Goal: Transaction & Acquisition: Purchase product/service

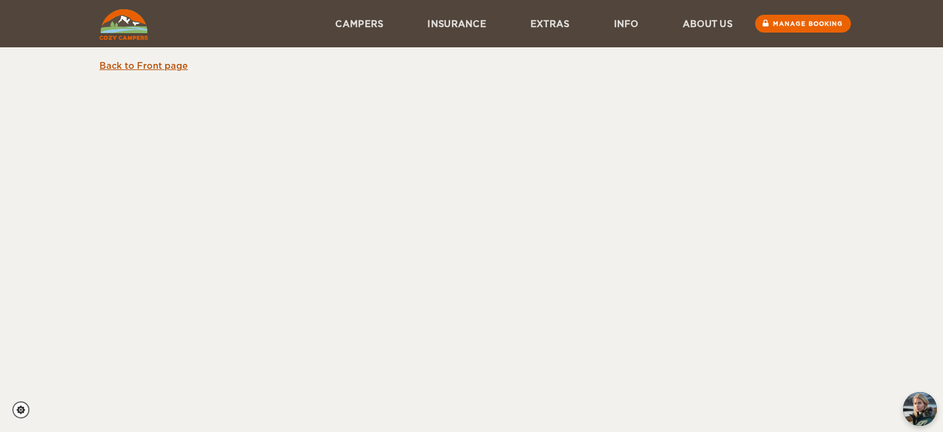
click at [130, 64] on link "Back to Front page" at bounding box center [143, 66] width 88 height 10
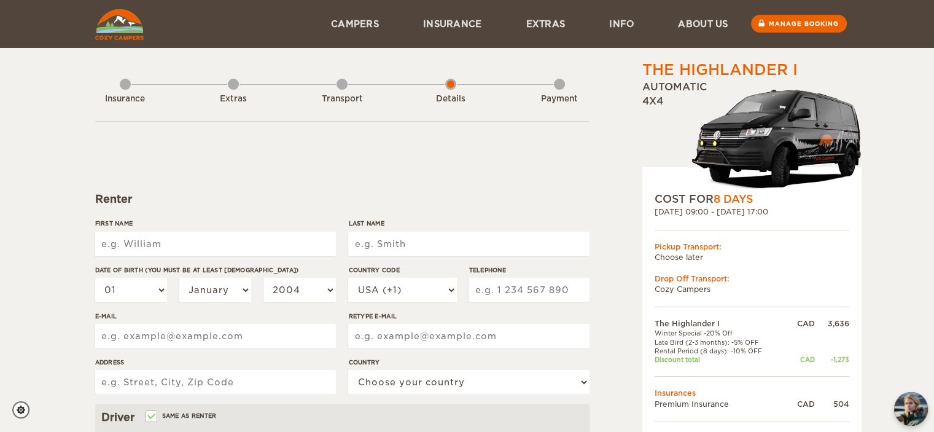
click at [237, 247] on input "First Name" at bounding box center [215, 243] width 241 height 25
type input "n"
type input "Nicholas"
type input "Lau"
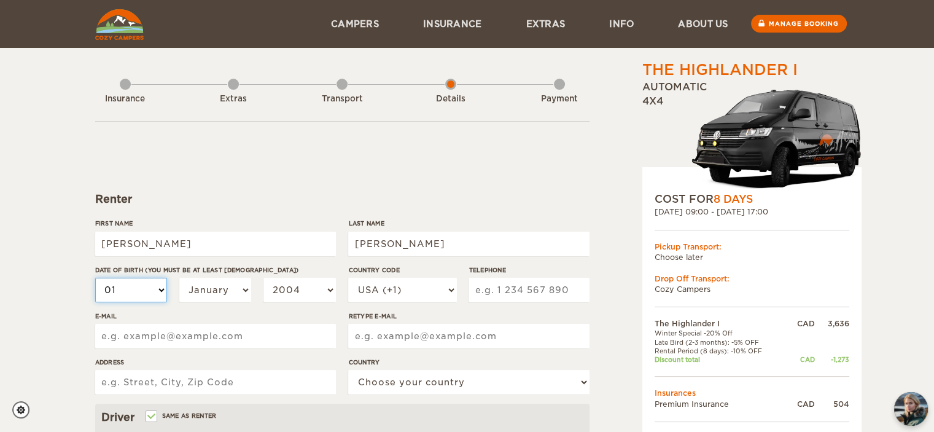
type input "Lau"
select select "10"
select select "16"
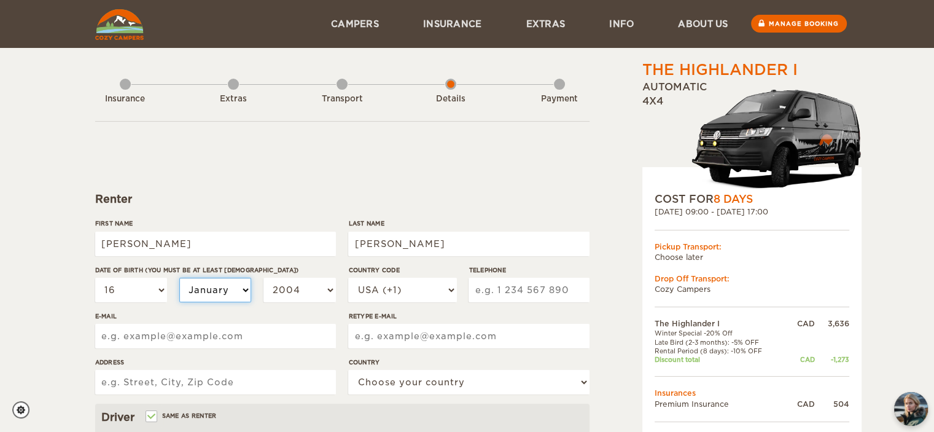
select select "10"
select select "1999"
select select "1989"
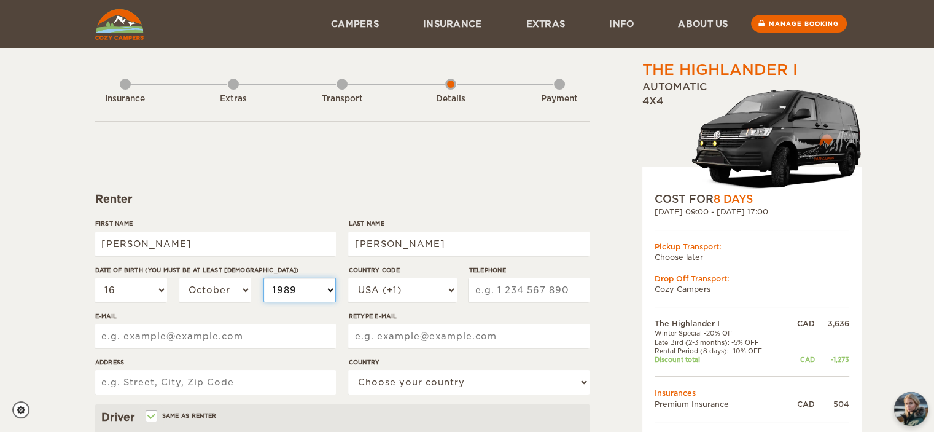
select select "1989"
select select "1988"
click at [398, 296] on select "USA (+1) [GEOGRAPHIC_DATA] (+44) [GEOGRAPHIC_DATA] (+49) [GEOGRAPHIC_DATA] (+21…" at bounding box center [402, 289] width 108 height 25
select select "1"
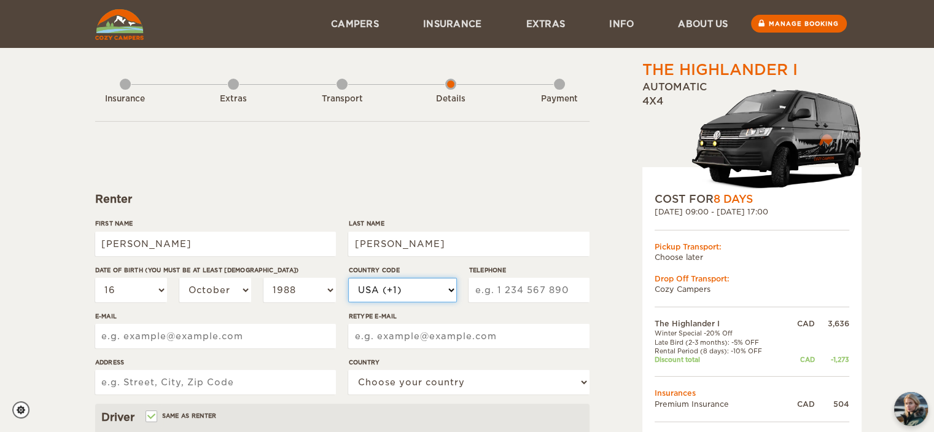
click at [348, 277] on select "USA (+1) UK (+44) Germany (+49) Algeria (+213) Andorra (+376) Angola (+244) Ang…" at bounding box center [402, 289] width 108 height 25
click at [513, 284] on input "Telephone" at bounding box center [528, 289] width 120 height 25
type input "5"
type input "6472626425"
click at [239, 331] on input "E-mail" at bounding box center [215, 335] width 241 height 25
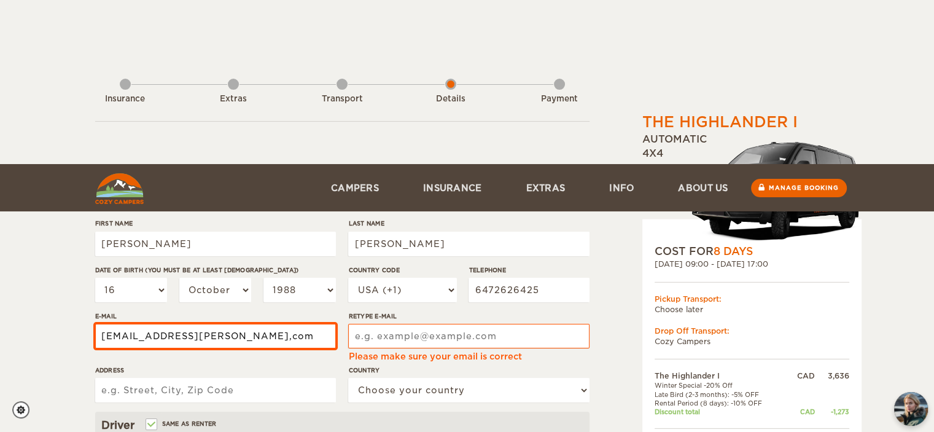
scroll to position [164, 0]
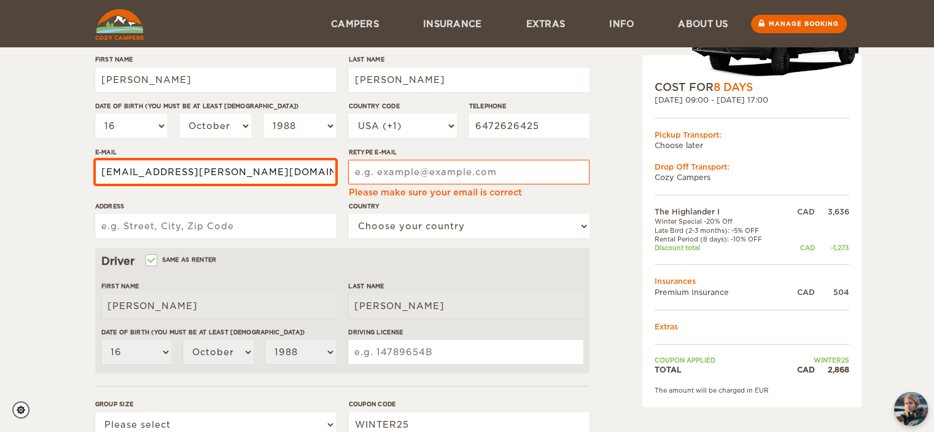
type input "nick.meg.lau@gmail.com"
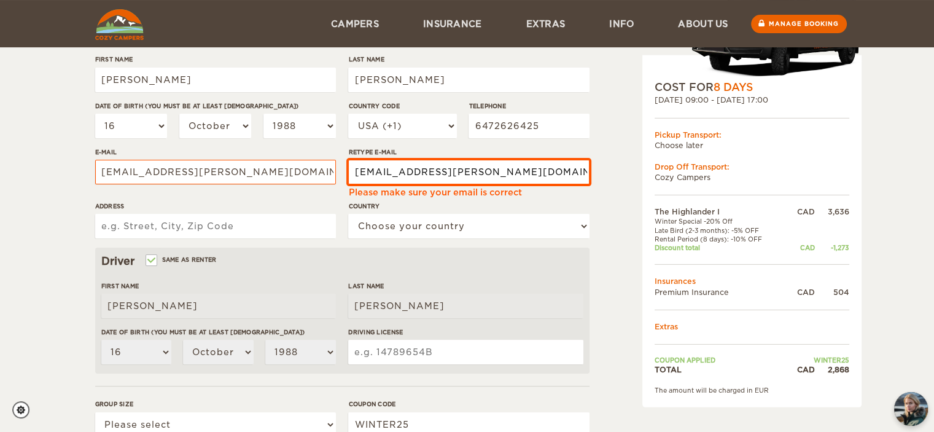
type input "nick.meg.lau@gmail.com"
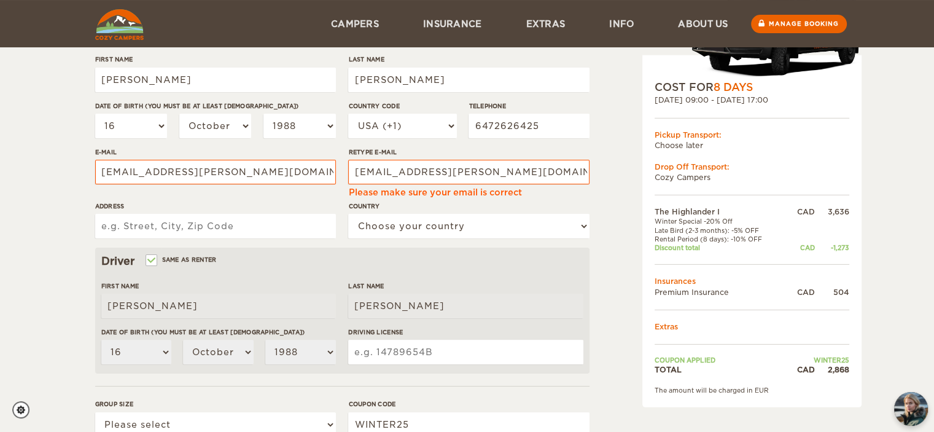
click at [244, 227] on input "Address" at bounding box center [215, 226] width 241 height 25
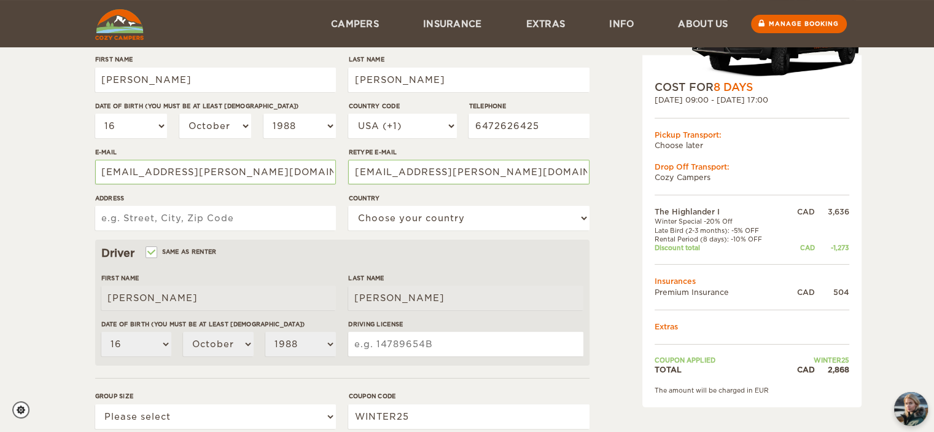
click at [254, 224] on input "Address" at bounding box center [215, 218] width 241 height 25
type input "10 Oakford Drive, Markham, Ontario"
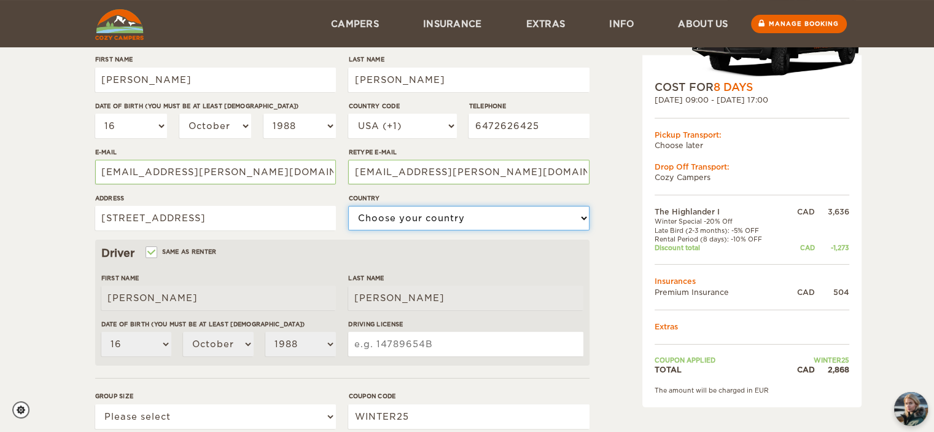
click at [417, 222] on select "Choose your country United States United Kingdom Germany Afghanistan Albania Al…" at bounding box center [468, 218] width 241 height 25
select select "38"
click at [348, 206] on select "Choose your country United States United Kingdom Germany Afghanistan Albania Al…" at bounding box center [468, 218] width 241 height 25
click at [61, 223] on div "The Highlander I Expand Collapse Total 2,868 CAD Automatic 4x4 COST FOR 8 Days …" at bounding box center [467, 235] width 934 height 798
click at [394, 345] on input "Driving License" at bounding box center [465, 343] width 234 height 25
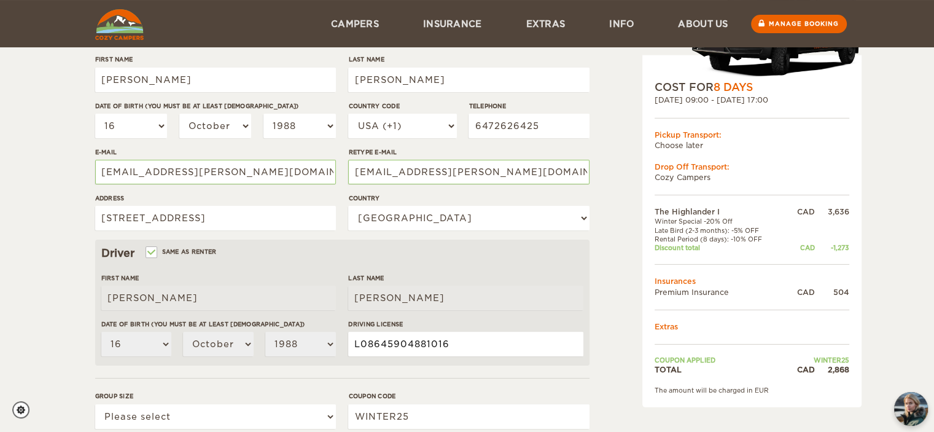
type input "L08645904881016"
click at [259, 412] on select "Please select 1 2" at bounding box center [215, 416] width 241 height 25
select select "2"
click at [95, 404] on select "Please select 1 2" at bounding box center [215, 416] width 241 height 25
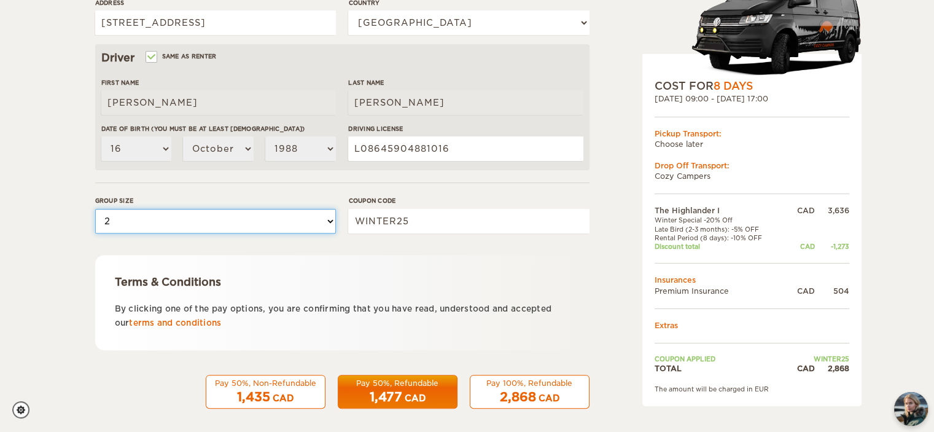
scroll to position [361, 0]
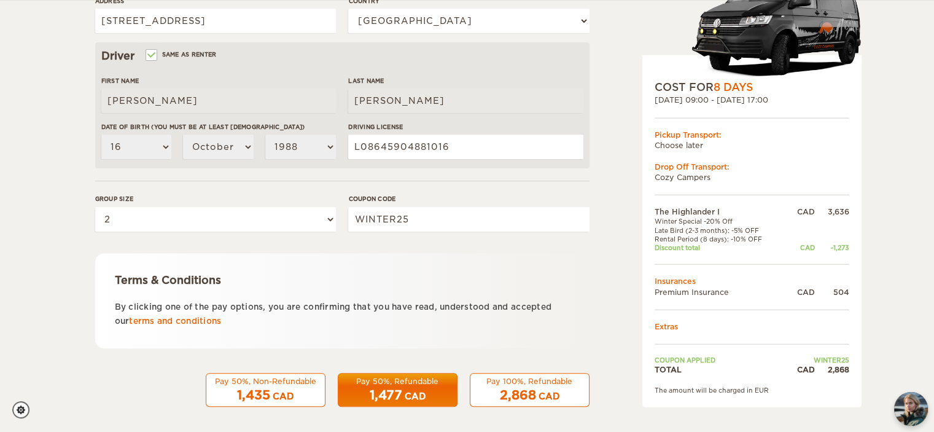
click at [467, 319] on p "By clicking one of the pay options, you are confirming that you have read, unde…" at bounding box center [342, 314] width 455 height 29
click at [277, 384] on div "Pay 50%, Non-Refundable" at bounding box center [266, 381] width 104 height 10
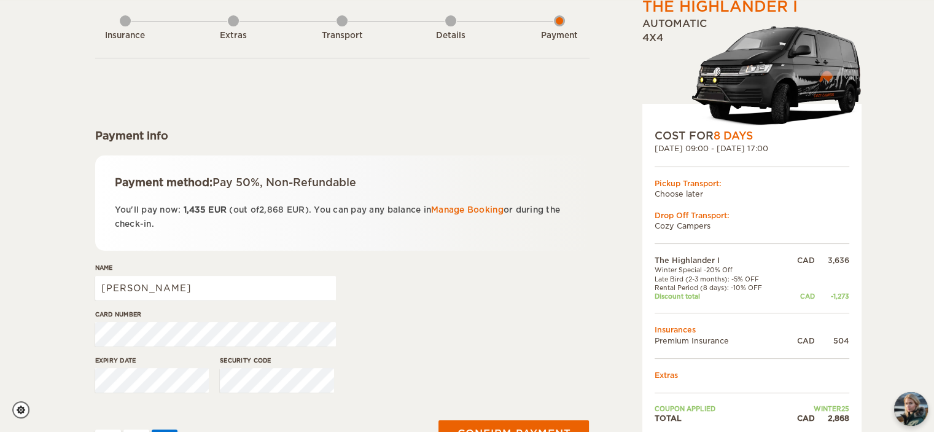
scroll to position [64, 0]
click at [153, 290] on input "[PERSON_NAME]" at bounding box center [215, 287] width 241 height 25
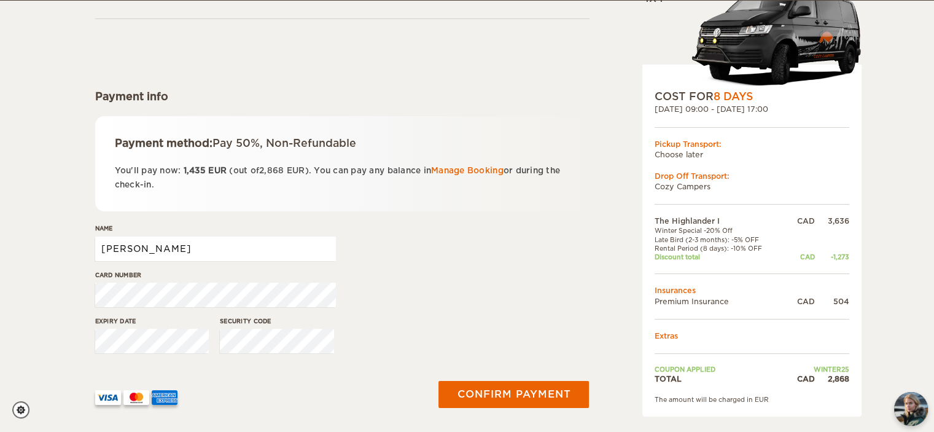
scroll to position [103, 0]
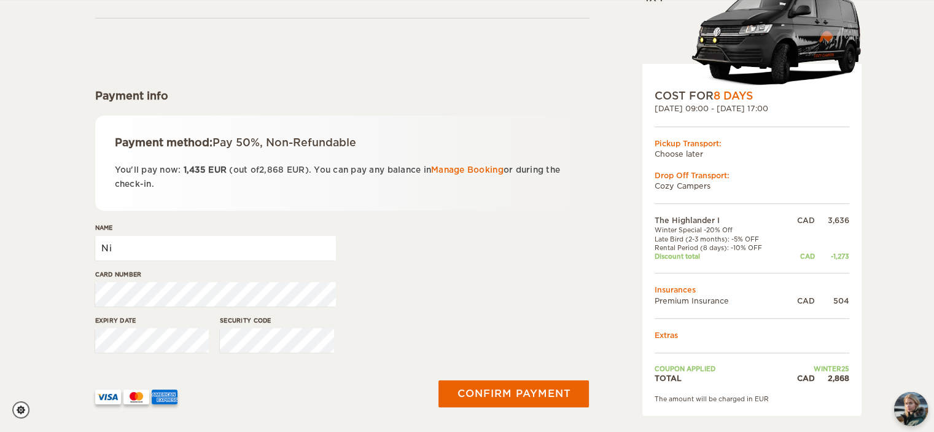
type input "N"
type input "[PERSON_NAME]"
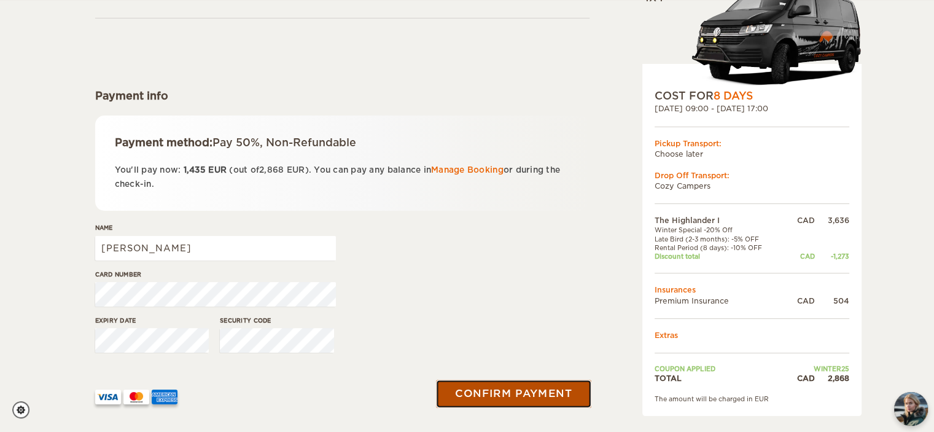
click at [474, 389] on button "Confirm payment" at bounding box center [513, 394] width 155 height 28
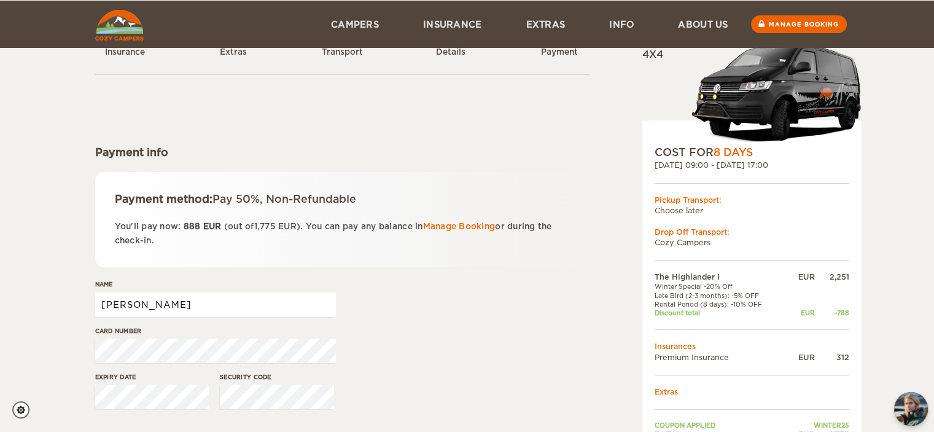
click at [138, 308] on input "[PERSON_NAME]" at bounding box center [215, 304] width 241 height 25
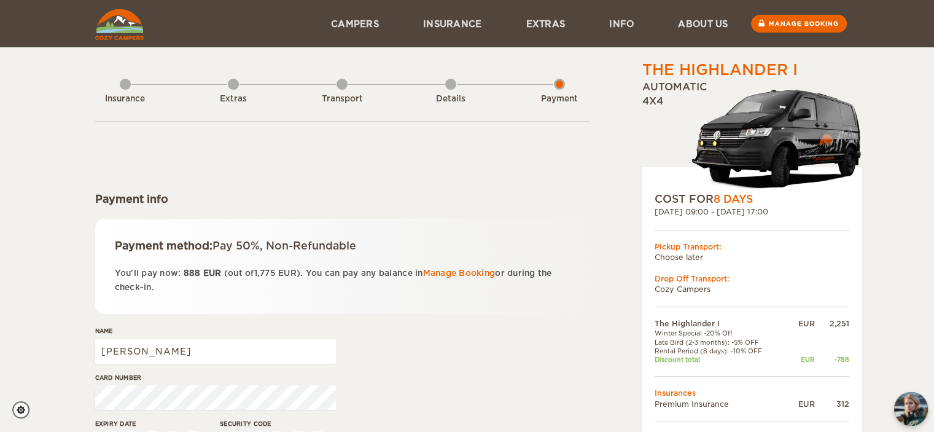
click at [120, 17] on img at bounding box center [119, 24] width 48 height 31
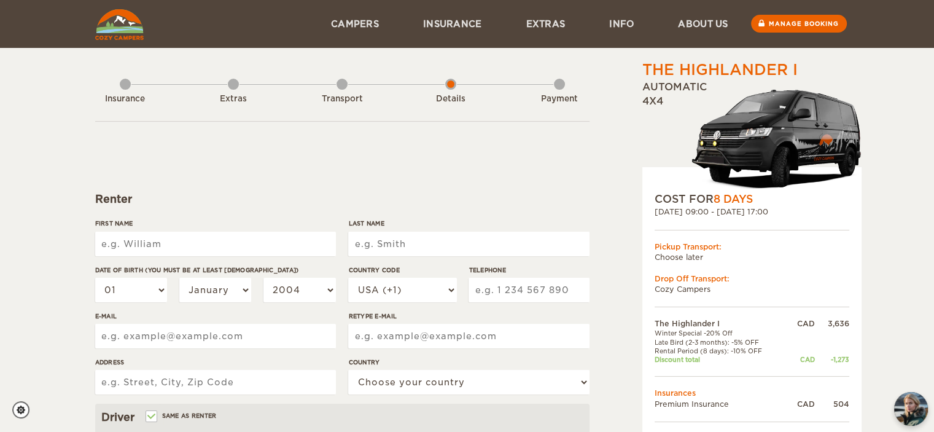
click at [184, 248] on input "First Name" at bounding box center [215, 243] width 241 height 25
type input "[PERSON_NAME]"
type input "Lau"
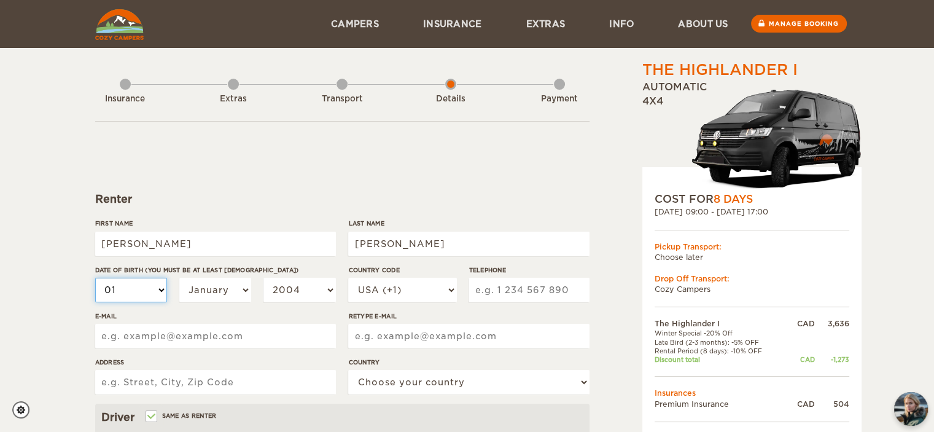
select select "10"
select select "16"
select select "10"
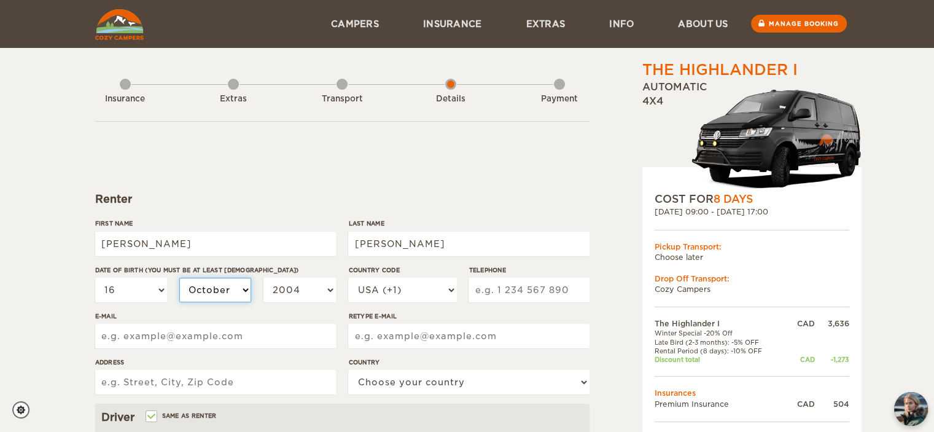
select select "10"
select select "1999"
select select "1998"
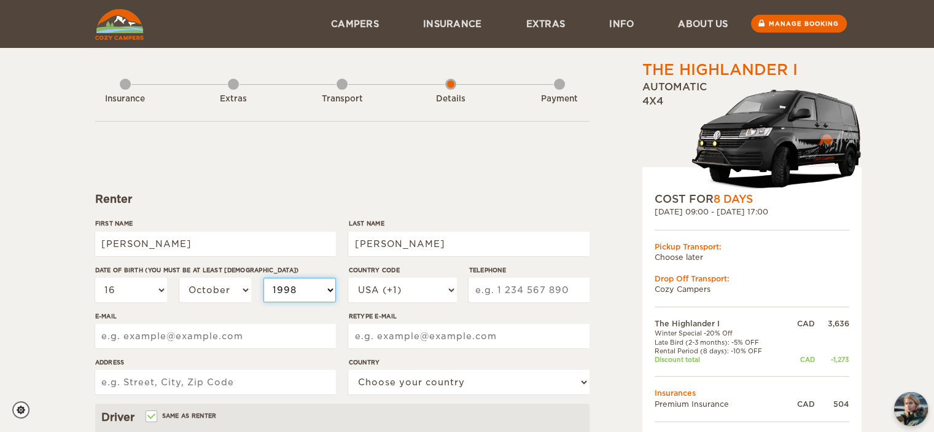
select select "1997"
select select "1996"
select select "1995"
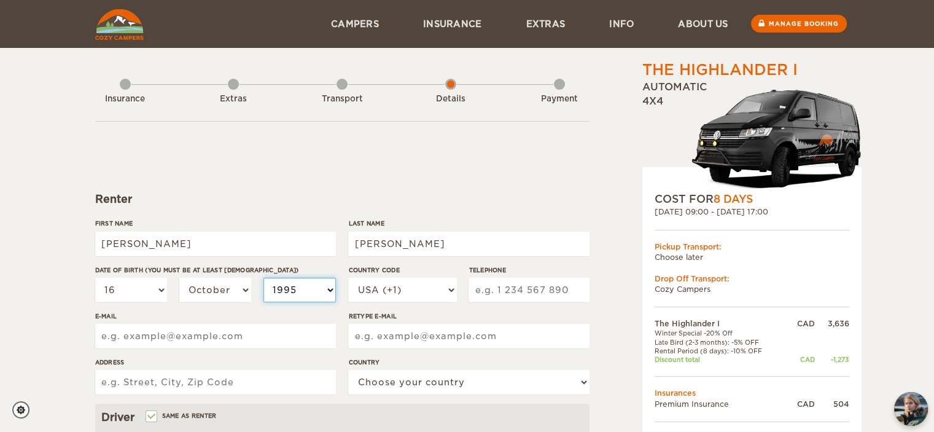
select select "1995"
select select "1994"
select select "1993"
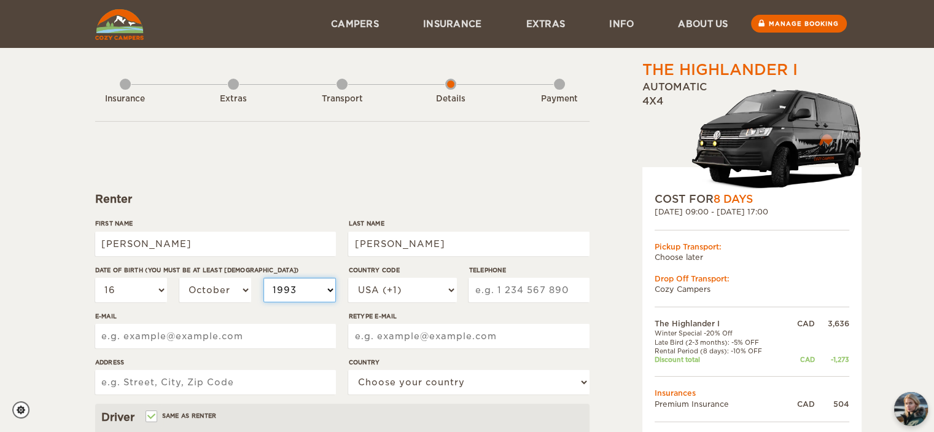
select select "1992"
select select "1991"
select select "1990"
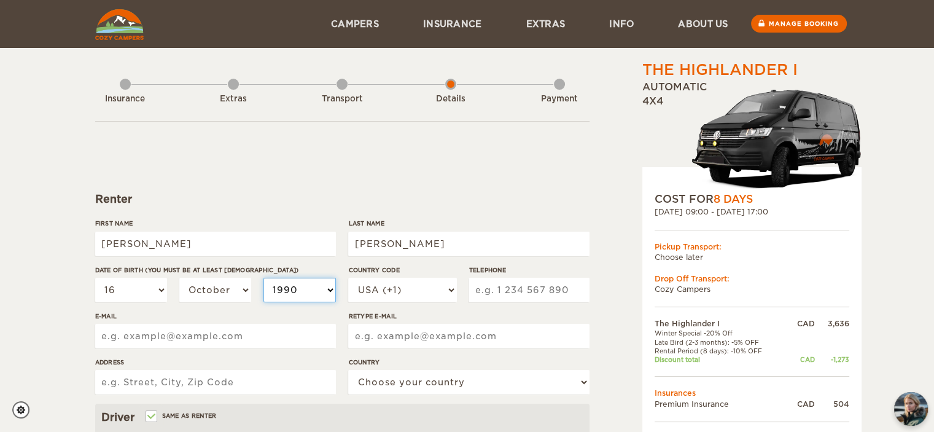
select select "1990"
select select "1989"
select select "1988"
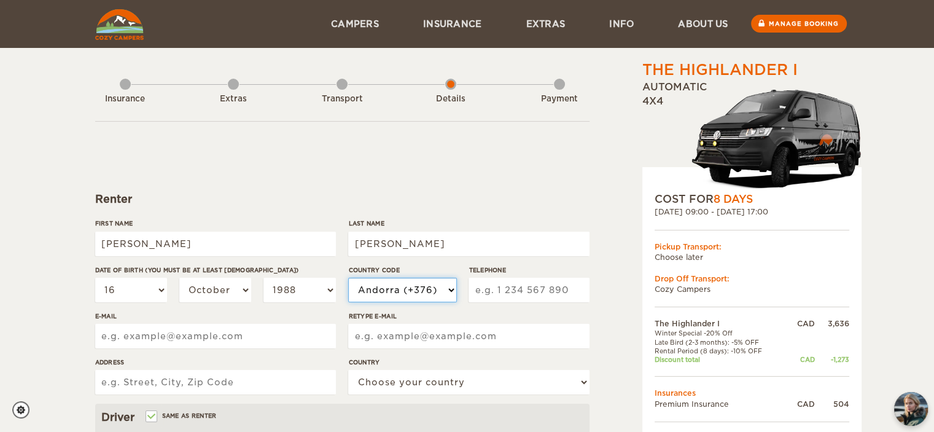
click at [420, 282] on select "USA (+1) UK (+44) Germany (+49) Algeria (+213) Andorra (+376) Angola (+244) Ang…" at bounding box center [402, 289] width 108 height 25
select select "1"
click at [348, 277] on select "USA (+1) UK (+44) Germany (+49) Algeria (+213) Andorra (+376) Angola (+244) Ang…" at bounding box center [402, 289] width 108 height 25
click at [521, 287] on input "Telephone" at bounding box center [528, 289] width 120 height 25
type input "6472626425"
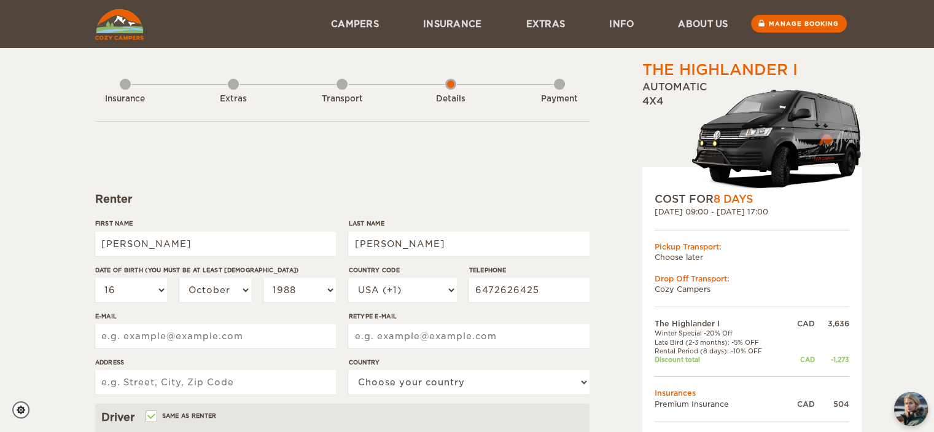
click at [220, 337] on input "E-mail" at bounding box center [215, 335] width 241 height 25
type input "nick.meg.lau@gmail.com"
click at [437, 346] on input "Retype E-mail" at bounding box center [468, 335] width 241 height 25
type input "nick.meg.lau@gmail.com"
click at [194, 385] on input "Address" at bounding box center [215, 382] width 241 height 25
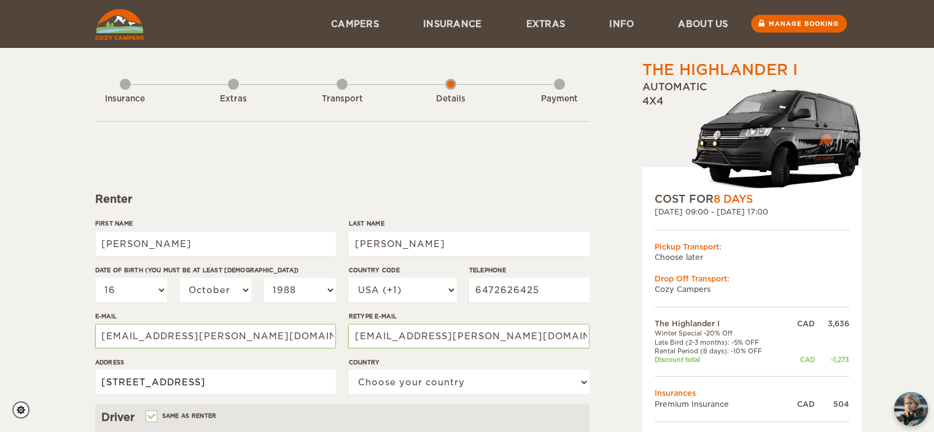
type input "10 Oakford Drive, Markham, Ontario"
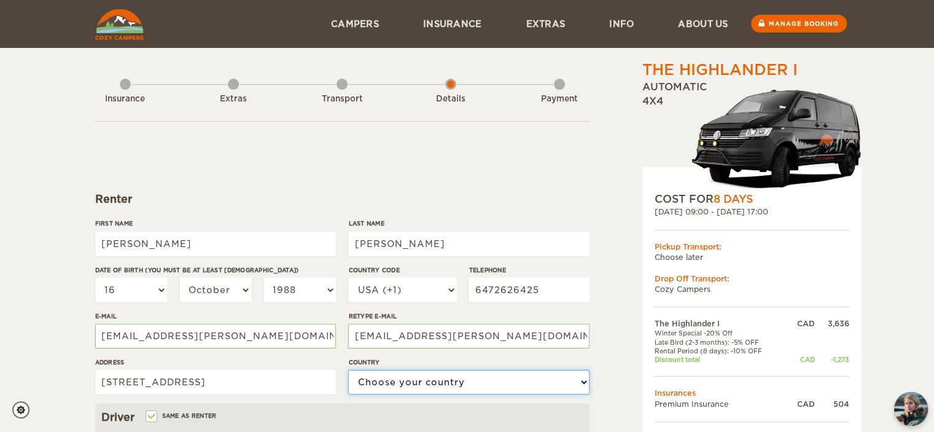
click at [473, 386] on select "Choose your country United States United Kingdom Germany Afghanistan Albania Al…" at bounding box center [468, 382] width 241 height 25
select select "38"
click at [348, 370] on select "Choose your country United States United Kingdom Germany Afghanistan Albania Al…" at bounding box center [468, 382] width 241 height 25
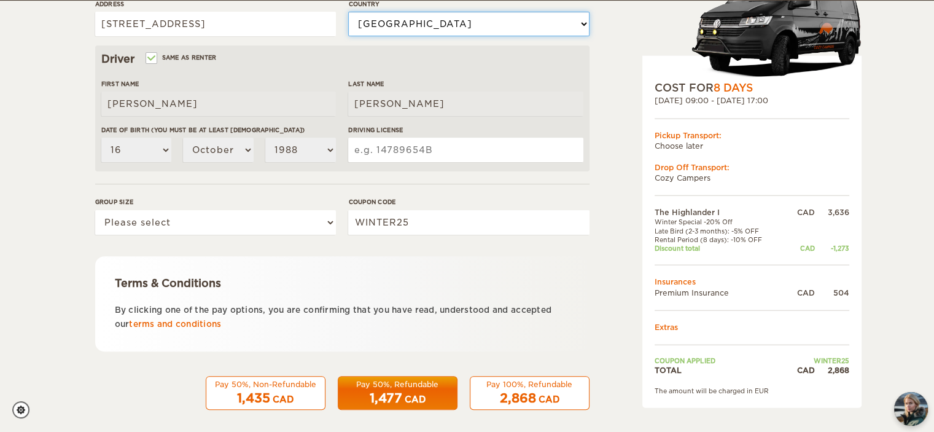
scroll to position [358, 0]
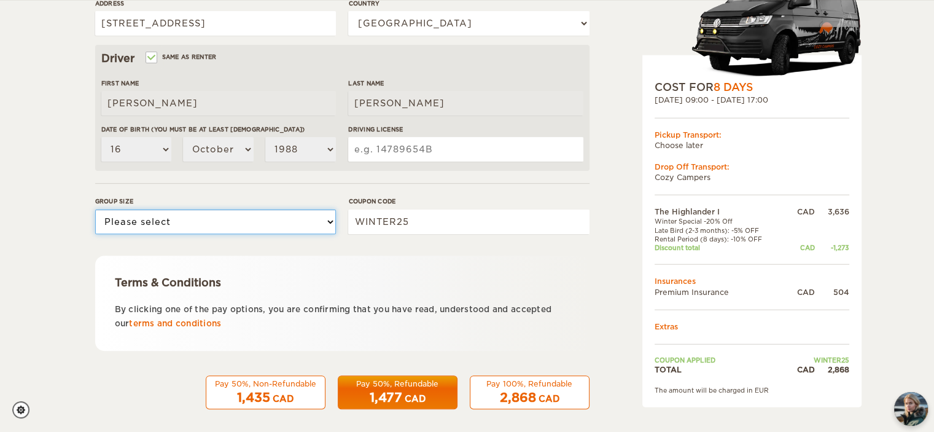
click at [274, 230] on select "Please select 1 2" at bounding box center [215, 221] width 241 height 25
select select "2"
click at [95, 209] on select "Please select 1 2" at bounding box center [215, 221] width 241 height 25
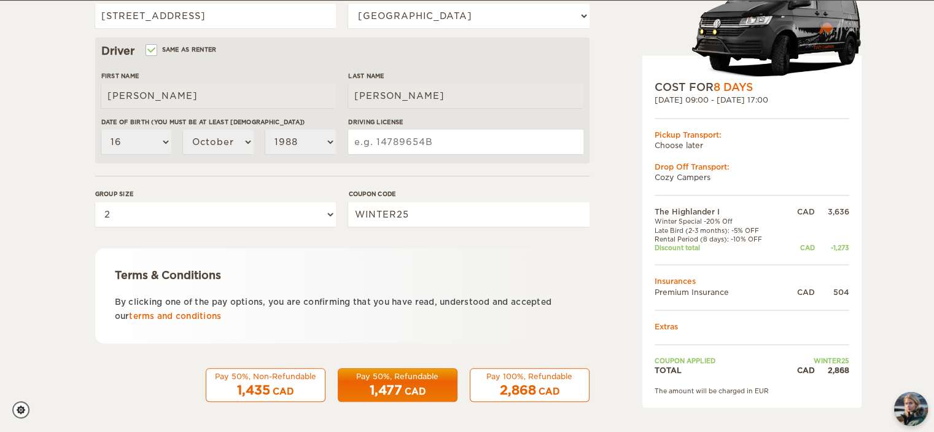
drag, startPoint x: 293, startPoint y: 373, endPoint x: 270, endPoint y: 390, distance: 29.0
click at [270, 390] on div "1,435 CAD" at bounding box center [266, 390] width 104 height 18
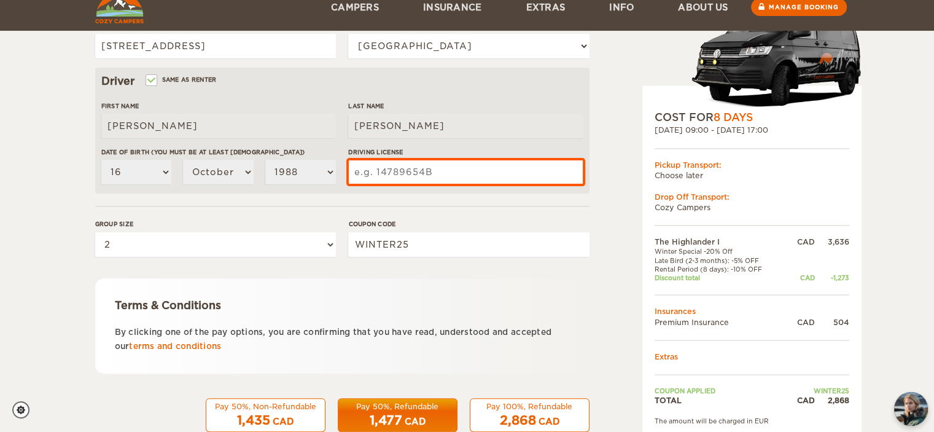
click at [425, 176] on input "Driving License" at bounding box center [465, 172] width 234 height 25
type input "L08645904881016"
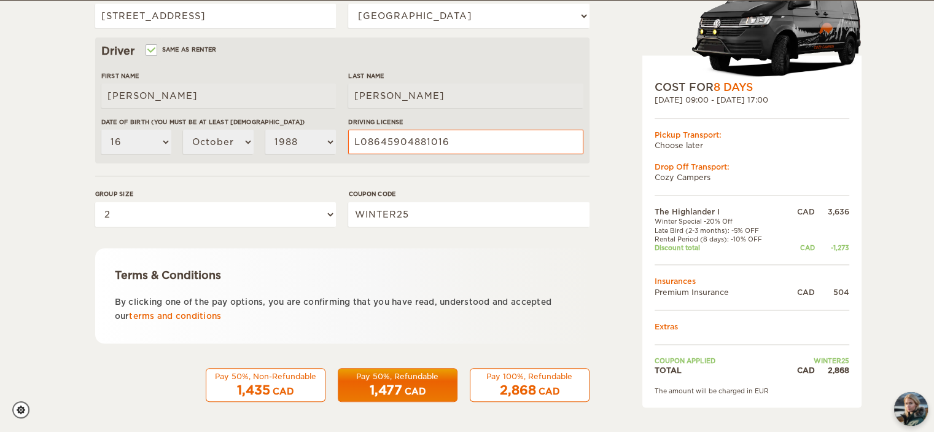
click at [290, 376] on div "Pay 50%, Non-Refundable" at bounding box center [266, 376] width 104 height 10
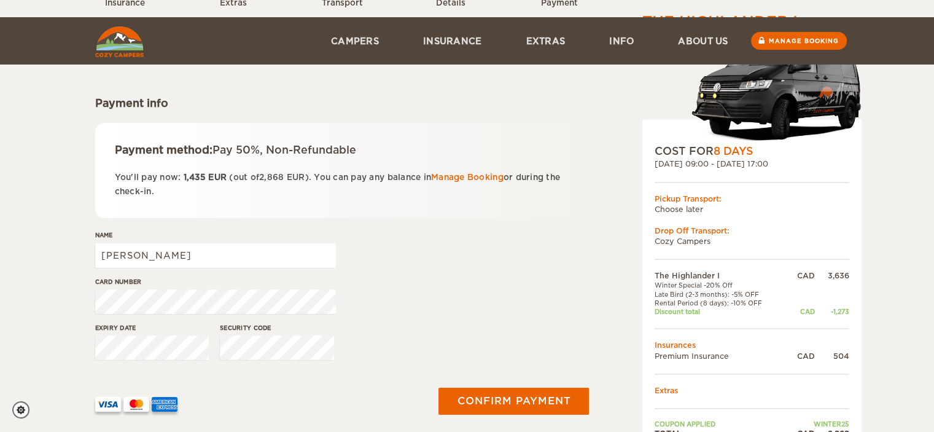
scroll to position [162, 0]
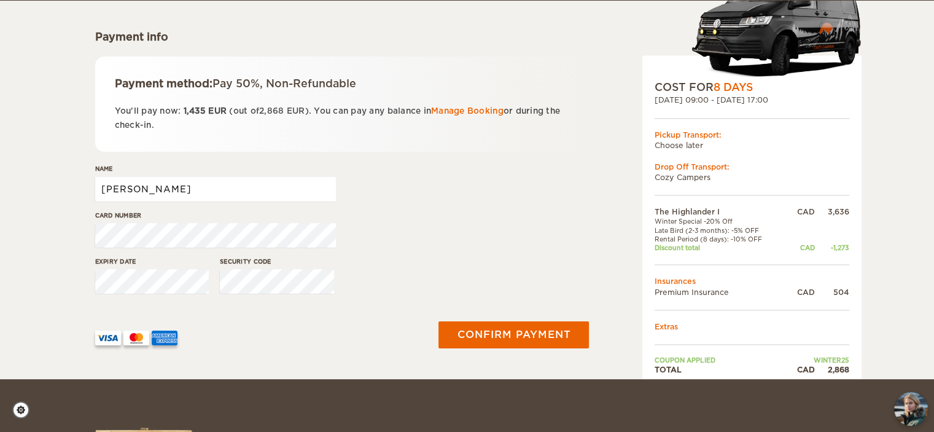
drag, startPoint x: 166, startPoint y: 188, endPoint x: 41, endPoint y: 192, distance: 125.3
click at [41, 192] on div "The Highlander I Expand Collapse Total 2,868 CAD Automatic 4x4 COST FOR 8 Days …" at bounding box center [467, 108] width 934 height 541
type input "[PERSON_NAME] [PERSON_NAME]"
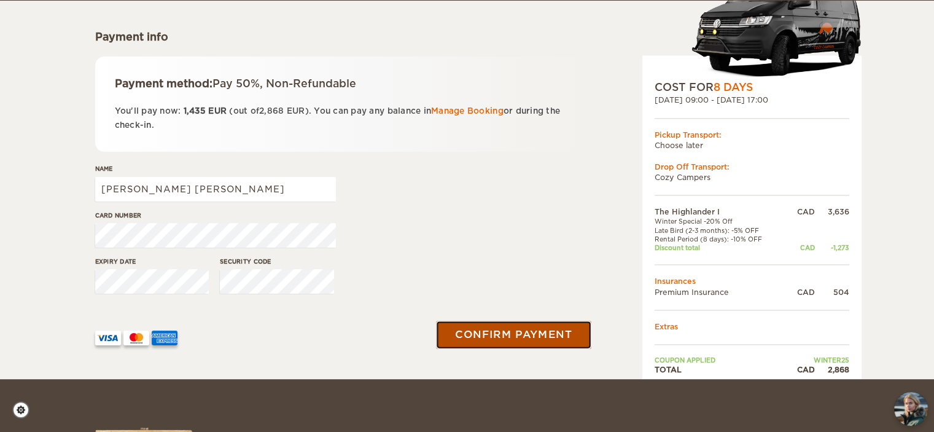
click at [484, 333] on button "Confirm payment" at bounding box center [513, 335] width 155 height 28
